Goal: Task Accomplishment & Management: Complete application form

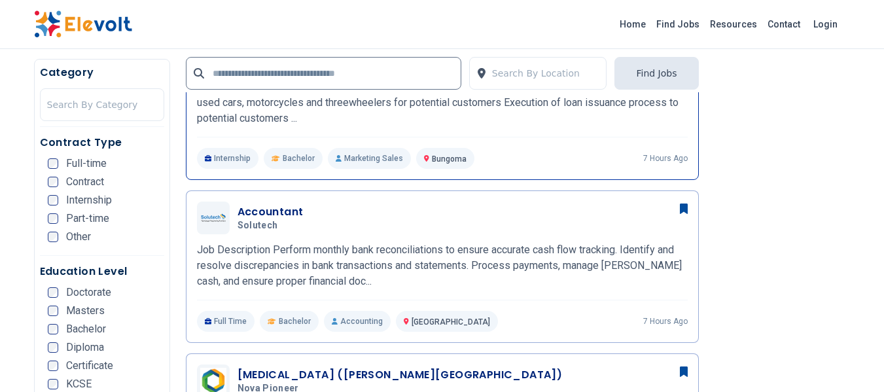
scroll to position [571, 0]
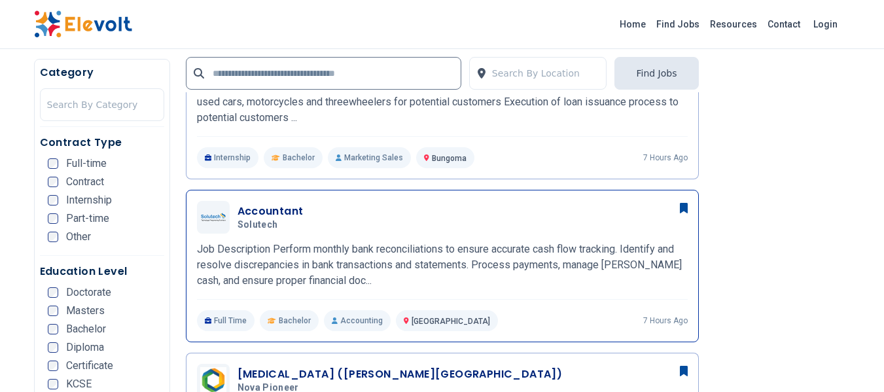
click at [347, 237] on div "Accountant Solutech 08/28/2025 09/27/2025 Nairobi KE Job Description Perform mo…" at bounding box center [442, 266] width 491 height 130
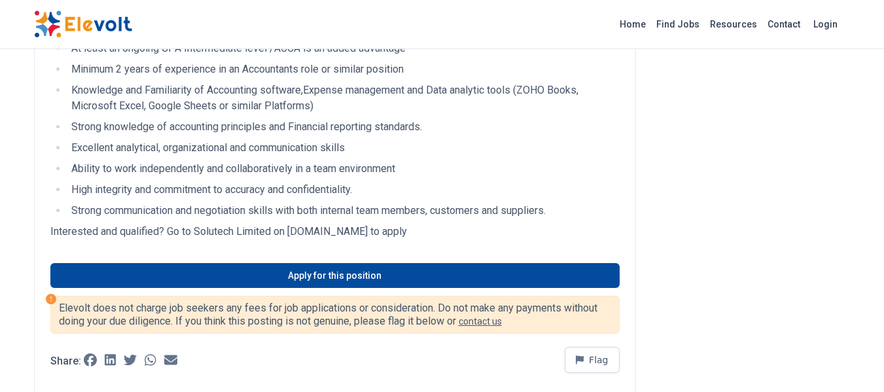
scroll to position [528, 0]
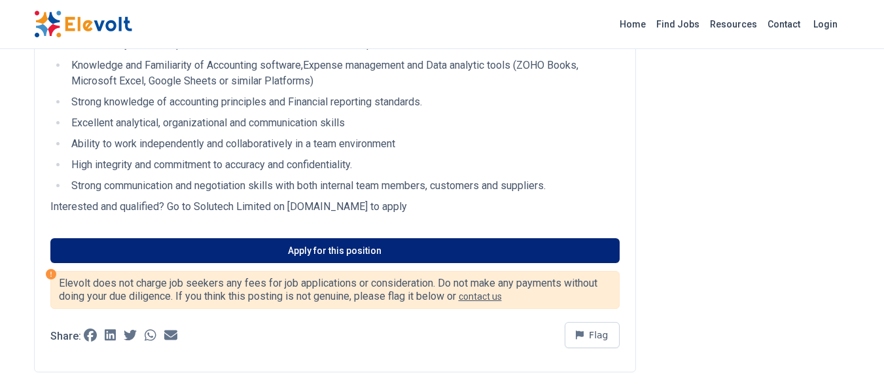
click at [306, 254] on link "Apply for this position" at bounding box center [334, 250] width 569 height 25
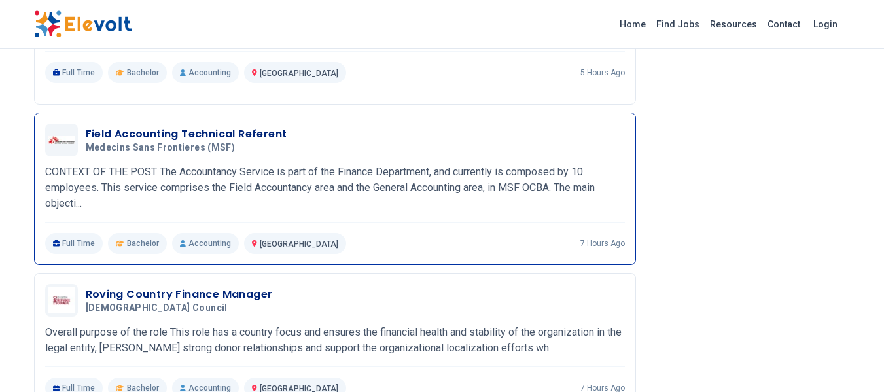
scroll to position [999, 0]
click at [353, 178] on p "CONTEXT OF THE POST The Accountancy Service is part of the Finance Department, …" at bounding box center [335, 186] width 580 height 47
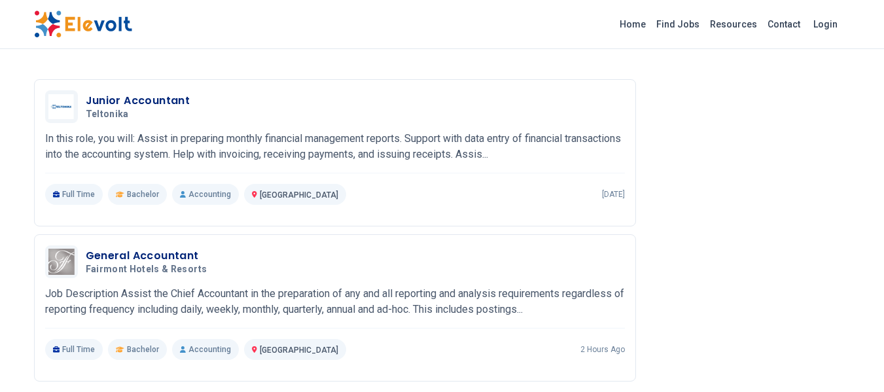
scroll to position [2640, 0]
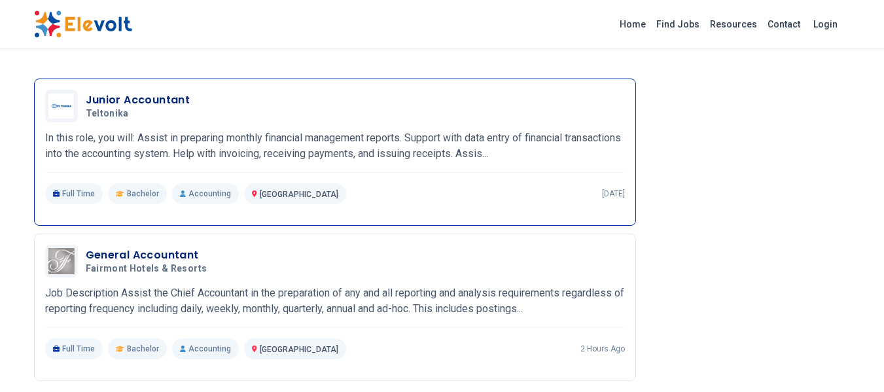
click at [340, 162] on p "In this role, you will: Assist in preparing monthly financial management report…" at bounding box center [335, 145] width 580 height 31
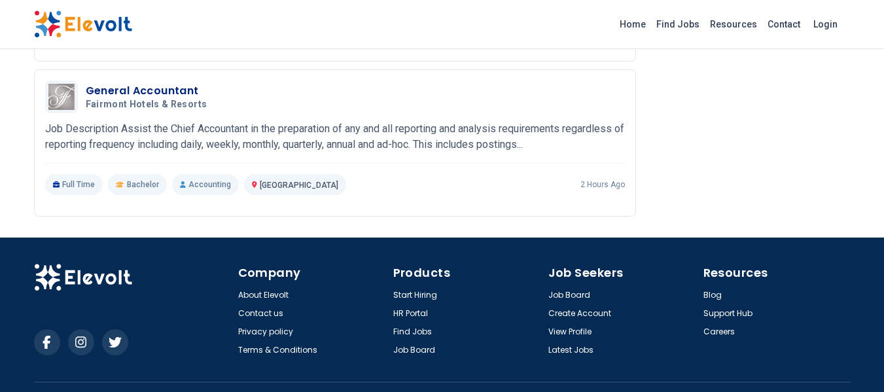
scroll to position [1533, 0]
